Goal: Task Accomplishment & Management: Manage account settings

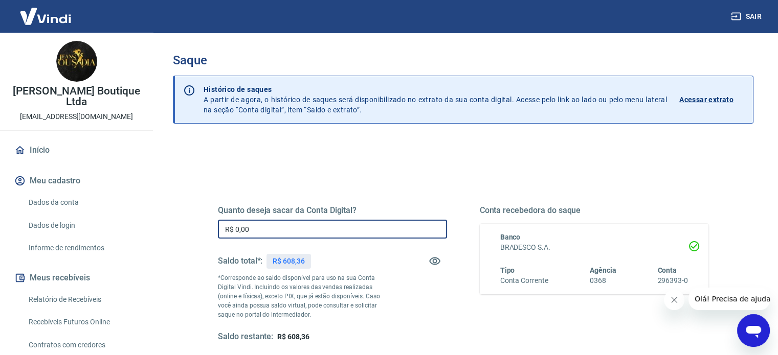
click at [324, 227] on input "R$ 0,00" at bounding box center [332, 229] width 229 height 19
type input "R$ 608,36"
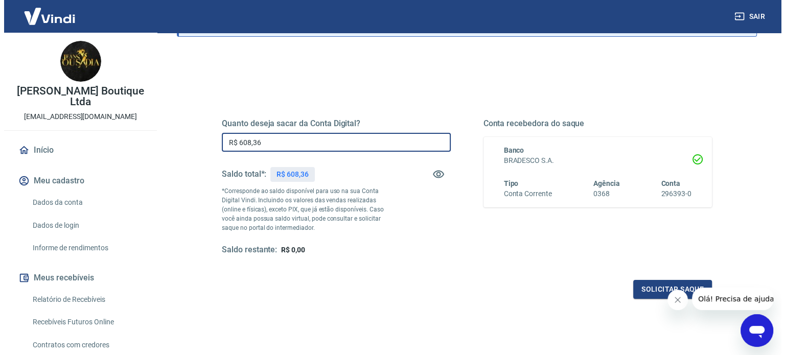
scroll to position [149, 0]
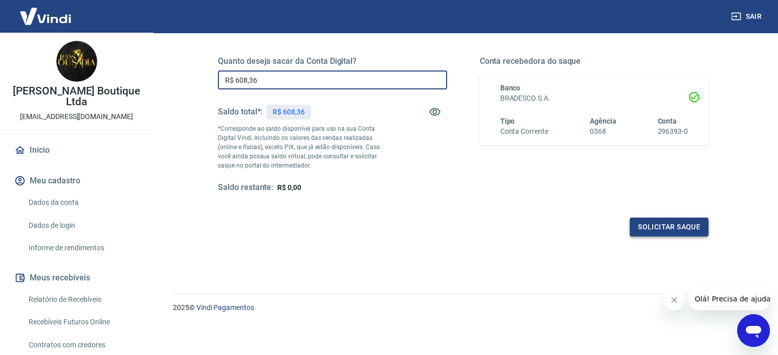
click at [662, 223] on button "Solicitar saque" at bounding box center [668, 227] width 79 height 19
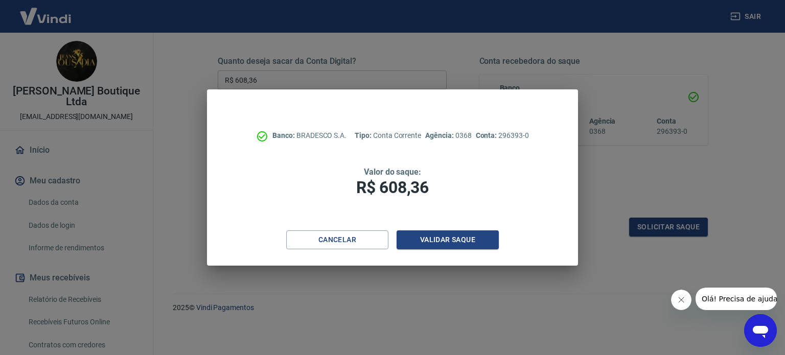
click at [464, 250] on div "Cancelar Validar saque" at bounding box center [392, 248] width 371 height 35
click at [470, 238] on button "Validar saque" at bounding box center [448, 240] width 102 height 19
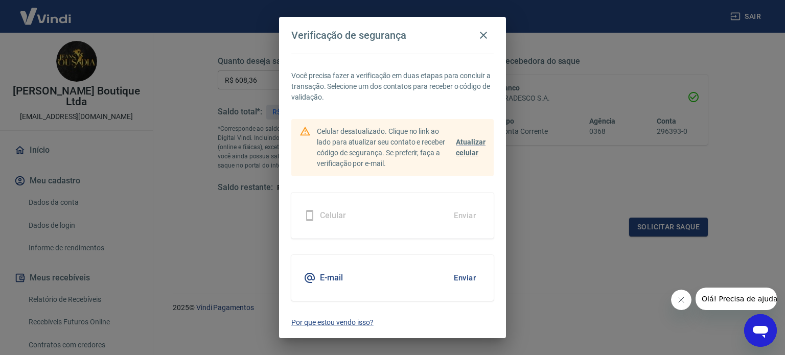
click at [681, 296] on icon "Fechar mensagem da empresa" at bounding box center [681, 300] width 8 height 8
click at [472, 274] on button "Enviar" at bounding box center [464, 277] width 33 height 21
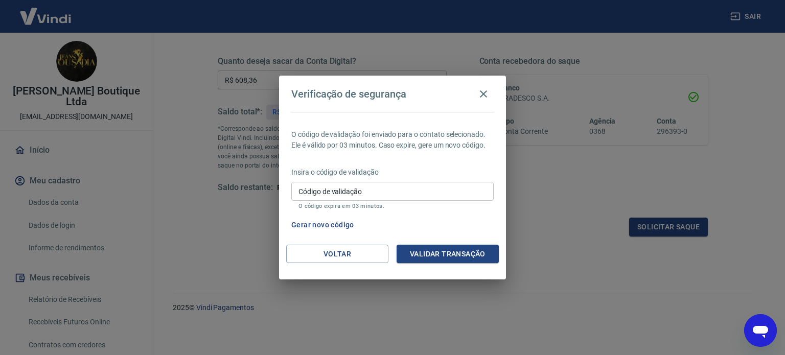
click at [376, 197] on input "Código de validação" at bounding box center [392, 191] width 202 height 19
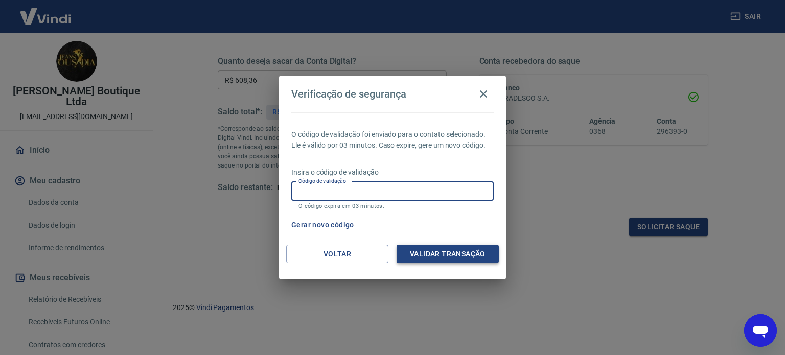
paste input "348175"
type input "348175"
click at [450, 256] on button "Validar transação" at bounding box center [448, 254] width 102 height 19
